Goal: Transaction & Acquisition: Purchase product/service

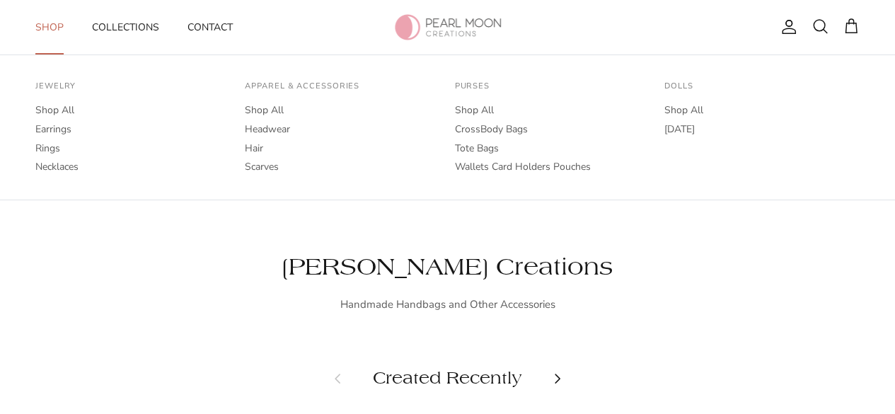
click at [62, 28] on link "Shop" at bounding box center [50, 27] width 54 height 46
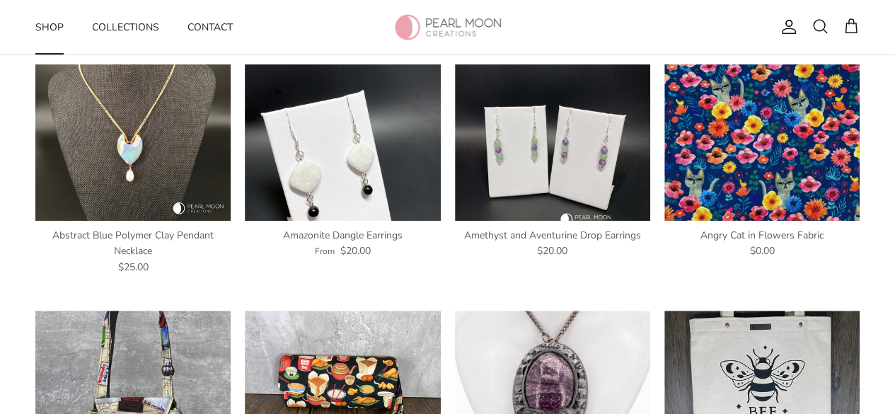
scroll to position [495, 0]
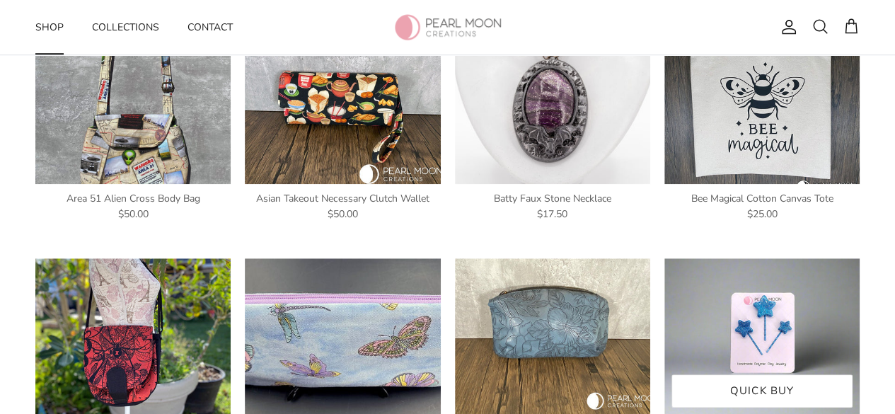
click at [773, 321] on img at bounding box center [761, 336] width 195 height 156
